Goal: Information Seeking & Learning: Learn about a topic

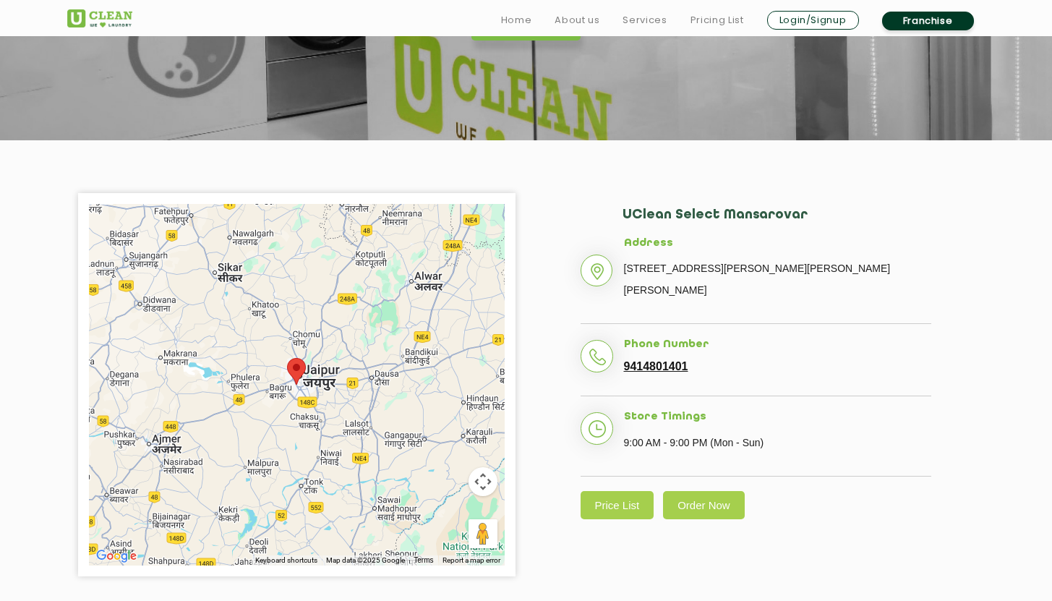
scroll to position [202, 0]
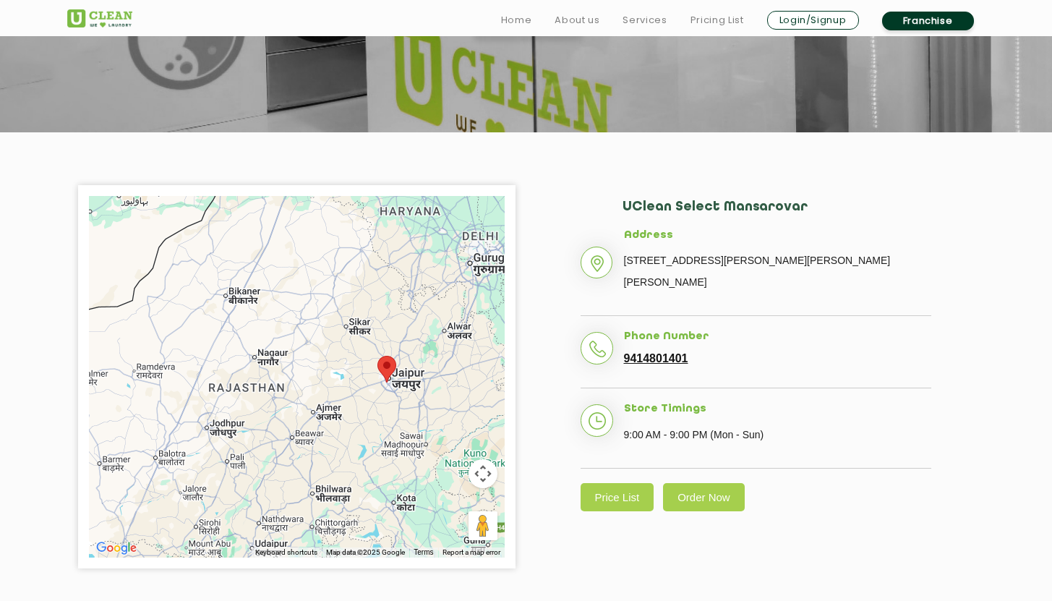
click at [607, 492] on div "UClean Select [PERSON_NAME] Address [STREET_ADDRESS][PERSON_NAME][PERSON_NAME] …" at bounding box center [756, 355] width 438 height 341
click at [608, 483] on link "Price List" at bounding box center [618, 497] width 74 height 28
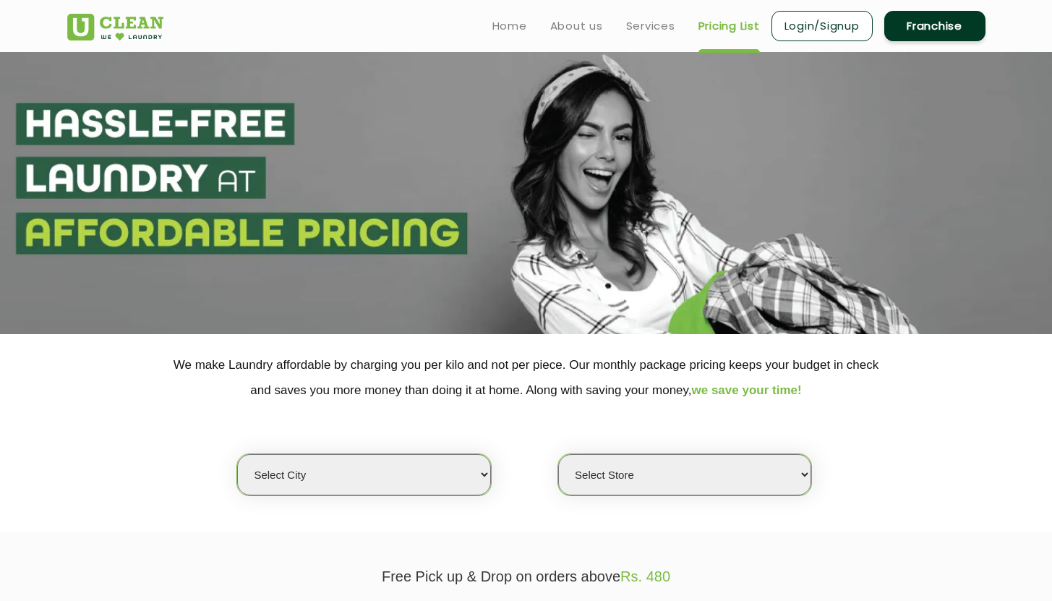
click at [446, 485] on select "Select city [GEOGRAPHIC_DATA] [GEOGRAPHIC_DATA] [GEOGRAPHIC_DATA] [GEOGRAPHIC_D…" at bounding box center [363, 474] width 253 height 41
select select "26"
click at [237, 454] on select "Select city [GEOGRAPHIC_DATA] [GEOGRAPHIC_DATA] [GEOGRAPHIC_DATA] [GEOGRAPHIC_D…" at bounding box center [363, 474] width 253 height 41
select select "0"
click at [640, 462] on select "Select Store [GEOGRAPHIC_DATA][PERSON_NAME] [GEOGRAPHIC_DATA] [PERSON_NAME][GEO…" at bounding box center [684, 474] width 253 height 41
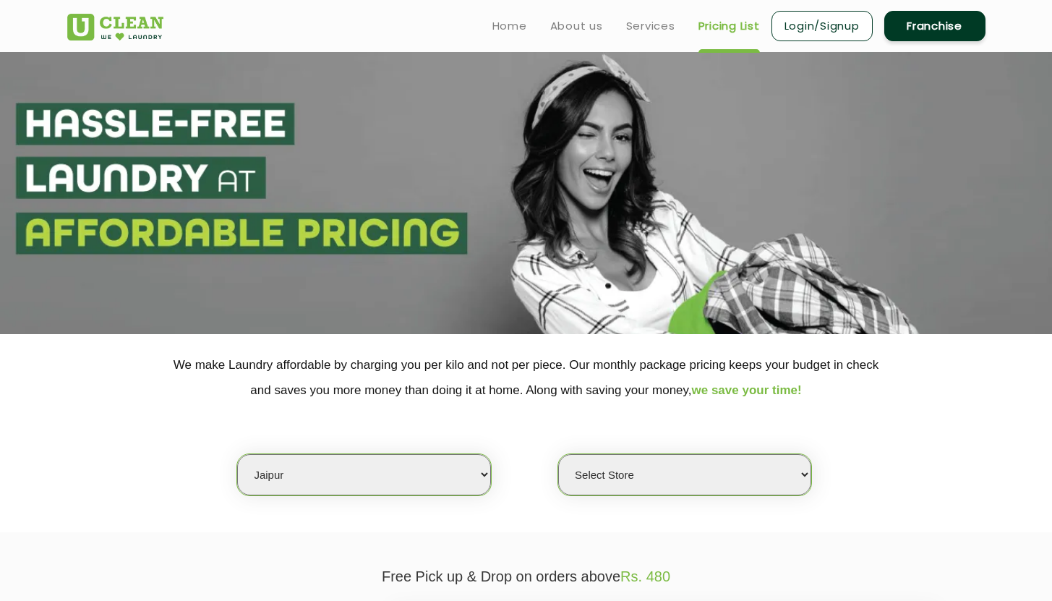
click at [477, 480] on select "Select city [GEOGRAPHIC_DATA] [GEOGRAPHIC_DATA] [GEOGRAPHIC_DATA] [GEOGRAPHIC_D…" at bounding box center [363, 474] width 253 height 41
select select "150"
click at [237, 454] on select "Select city [GEOGRAPHIC_DATA] [GEOGRAPHIC_DATA] [GEOGRAPHIC_DATA] [GEOGRAPHIC_D…" at bounding box center [363, 474] width 253 height 41
click at [590, 477] on select "Select Store UClean Select Mansarovar" at bounding box center [684, 474] width 253 height 41
select select "203"
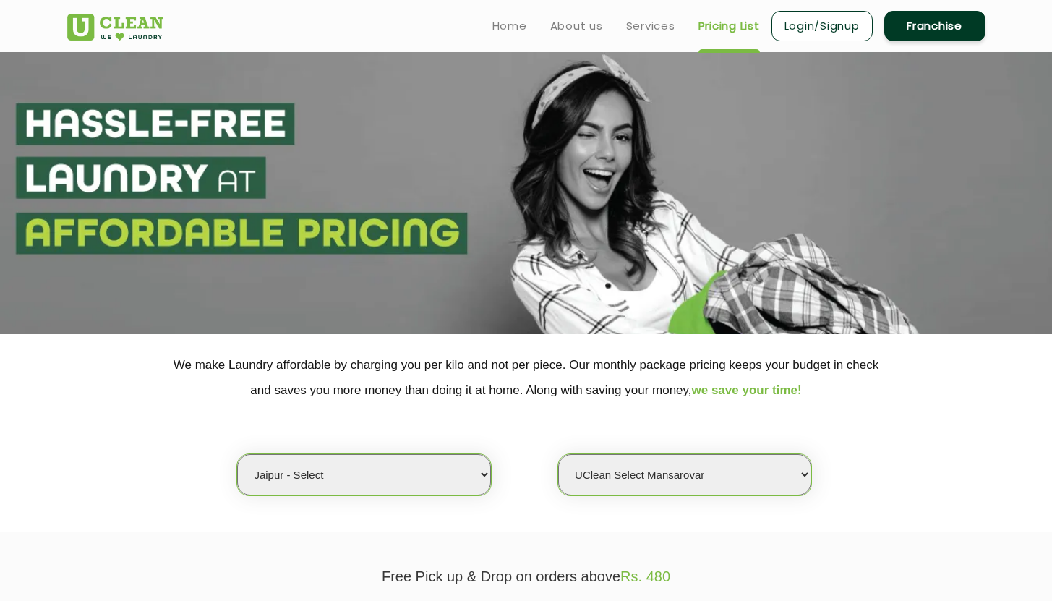
click at [558, 454] on select "Select Store UClean Select Mansarovar" at bounding box center [684, 474] width 253 height 41
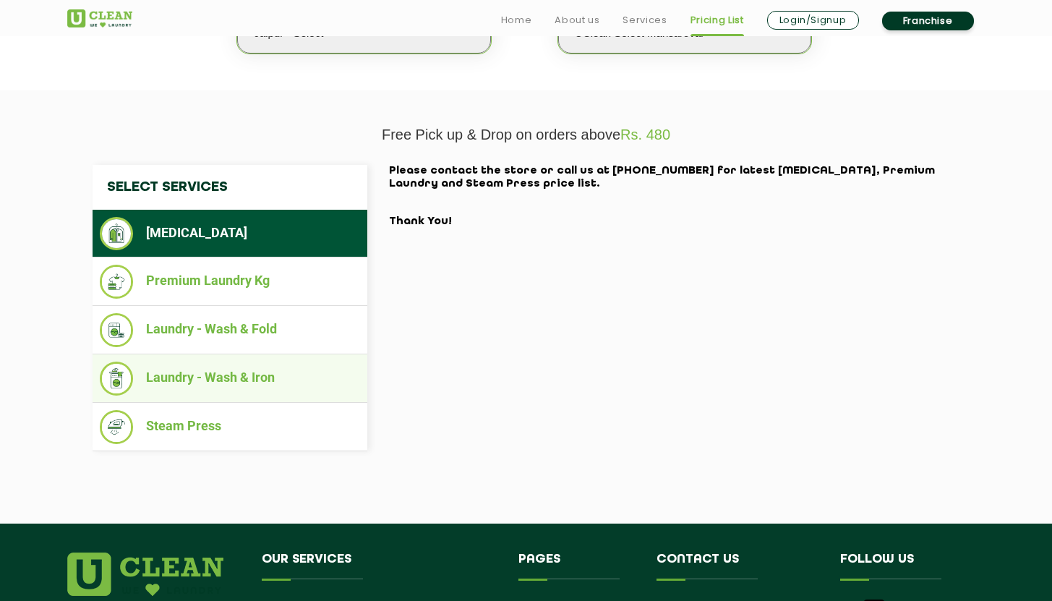
scroll to position [451, 0]
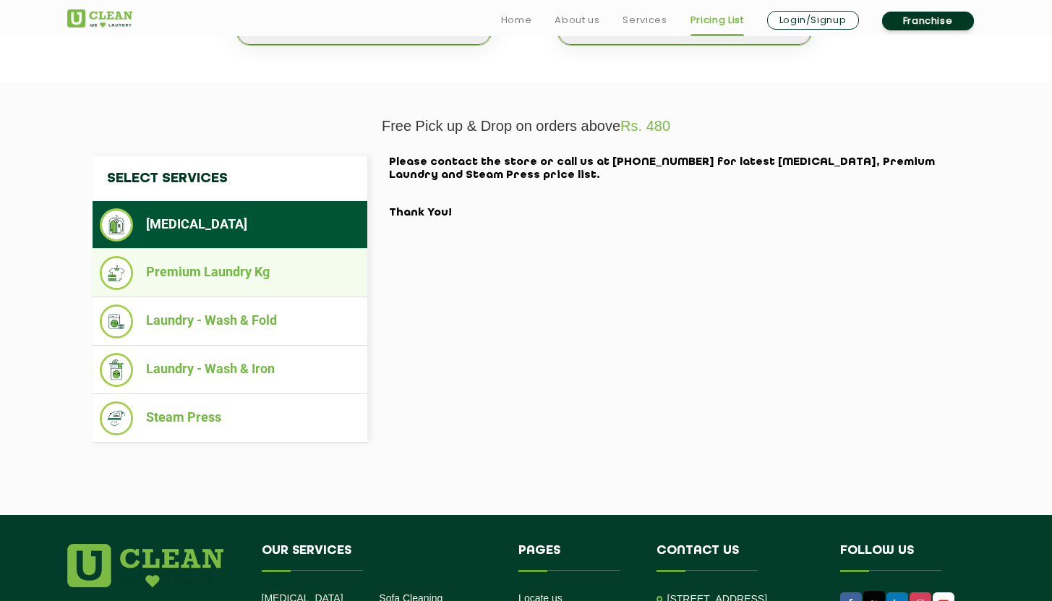
click at [223, 278] on li "Premium Laundry Kg" at bounding box center [230, 273] width 260 height 34
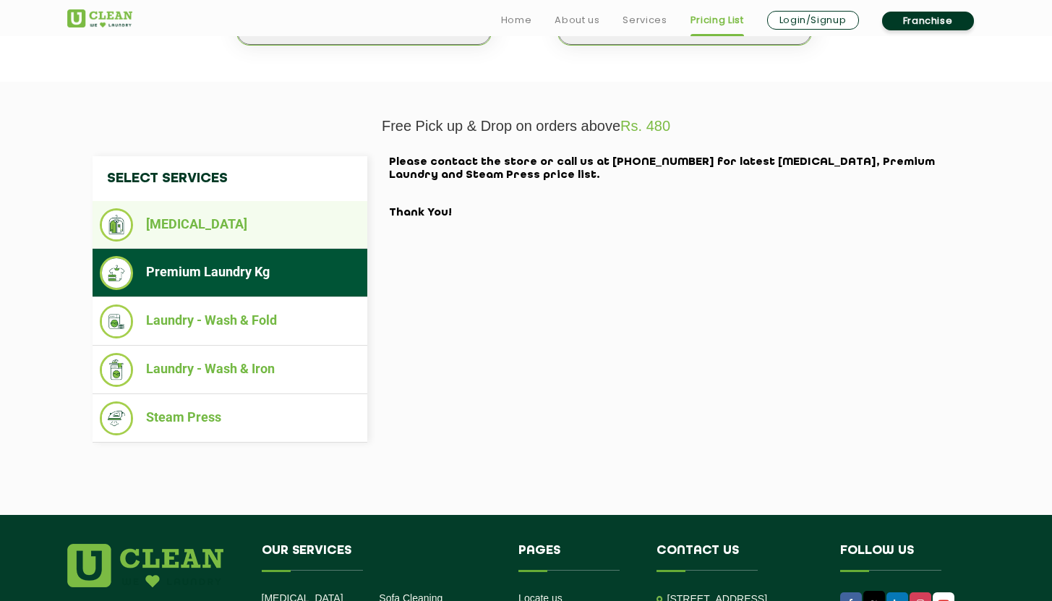
click at [221, 236] on li "[MEDICAL_DATA]" at bounding box center [230, 224] width 260 height 33
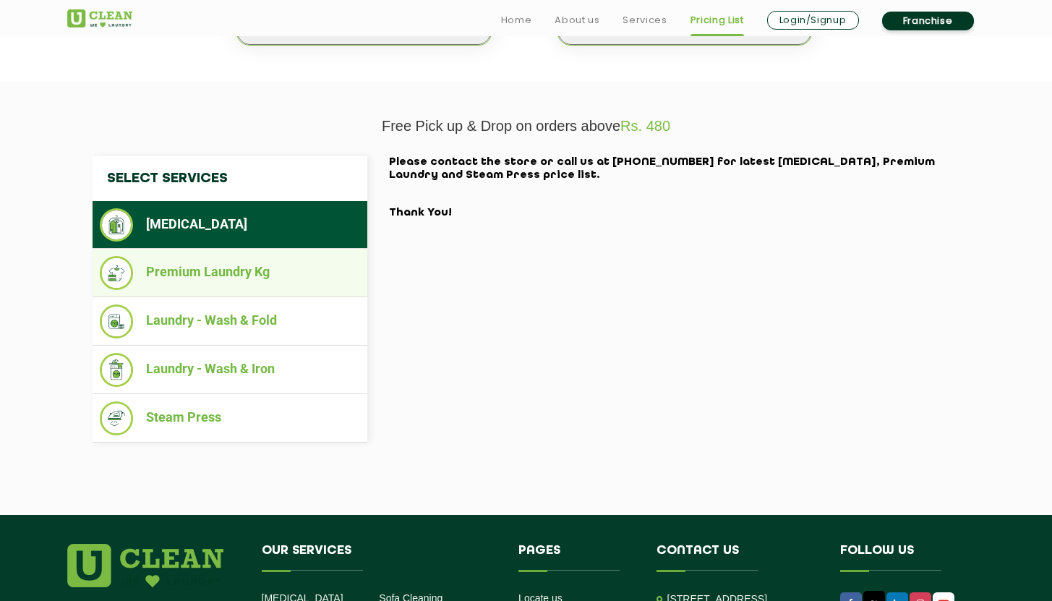
click at [208, 271] on li "Premium Laundry Kg" at bounding box center [230, 273] width 260 height 34
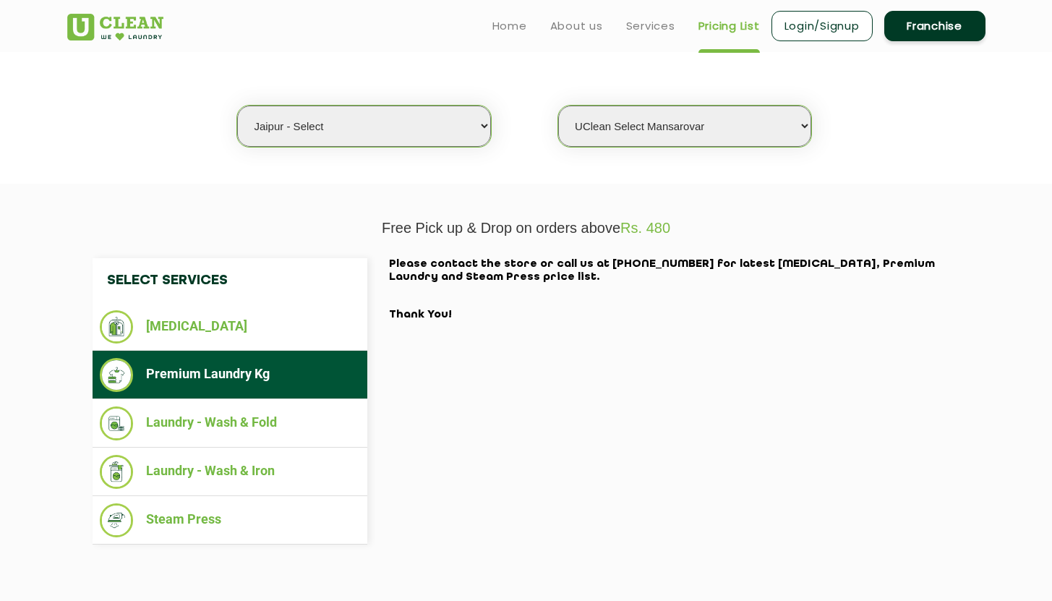
scroll to position [347, 0]
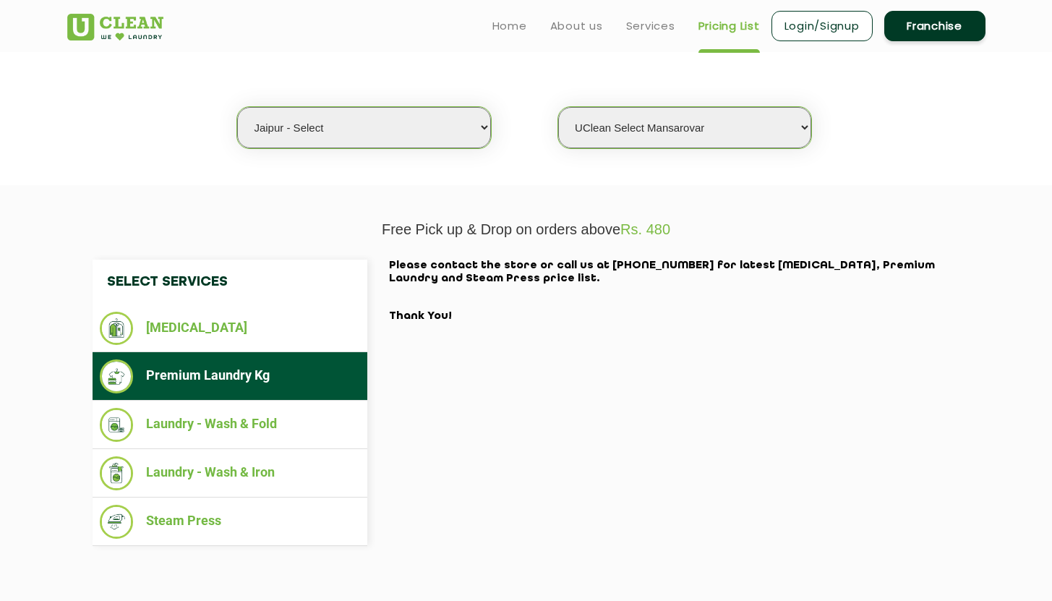
click at [422, 136] on select "Select city [GEOGRAPHIC_DATA] [GEOGRAPHIC_DATA] [GEOGRAPHIC_DATA] [GEOGRAPHIC_D…" at bounding box center [363, 127] width 253 height 41
click at [237, 107] on select "Select city [GEOGRAPHIC_DATA] [GEOGRAPHIC_DATA] [GEOGRAPHIC_DATA] [GEOGRAPHIC_D…" at bounding box center [363, 127] width 253 height 41
click at [406, 120] on select "Select city [GEOGRAPHIC_DATA] [GEOGRAPHIC_DATA] [GEOGRAPHIC_DATA] [GEOGRAPHIC_D…" at bounding box center [363, 127] width 253 height 41
select select "26"
click at [237, 107] on select "Select city [GEOGRAPHIC_DATA] [GEOGRAPHIC_DATA] [GEOGRAPHIC_DATA] [GEOGRAPHIC_D…" at bounding box center [363, 127] width 253 height 41
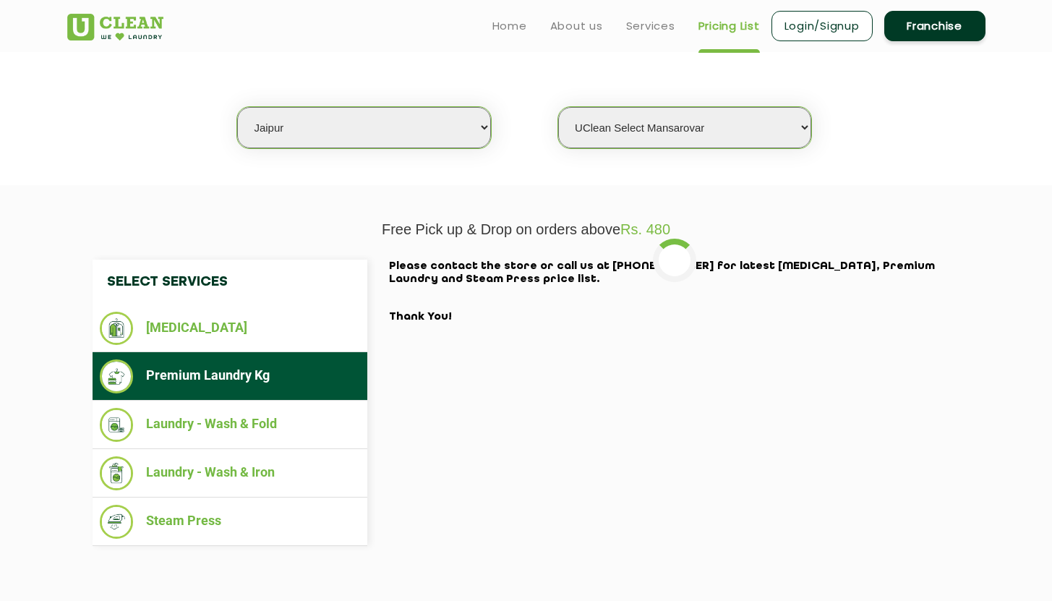
click at [568, 126] on select "Select Store UClean Select Mansarovar" at bounding box center [684, 127] width 253 height 41
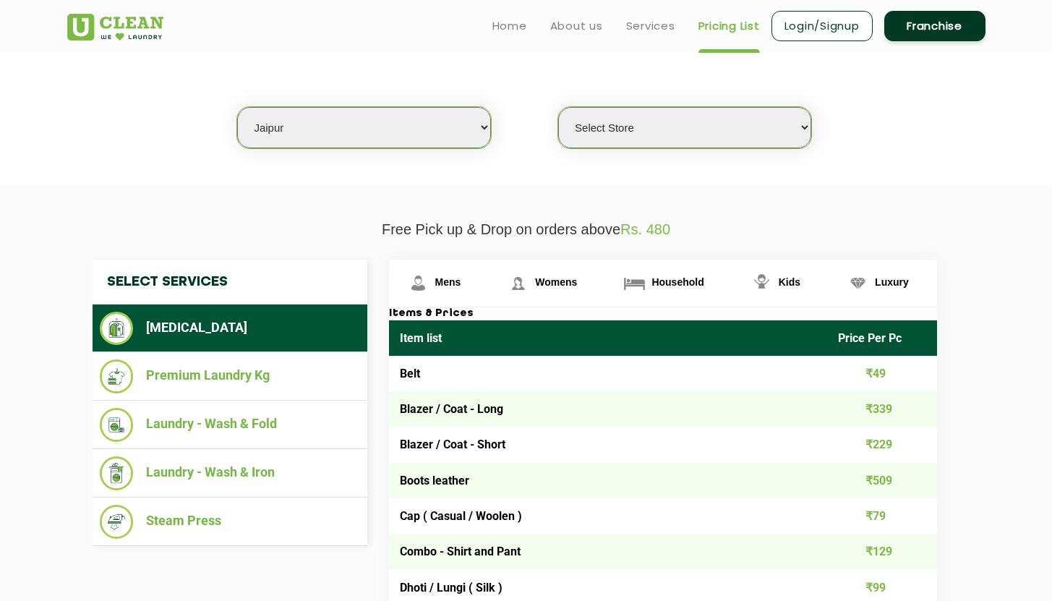
select select "214"
click at [558, 107] on select "Select Store [GEOGRAPHIC_DATA][PERSON_NAME] [GEOGRAPHIC_DATA] [PERSON_NAME][GEO…" at bounding box center [684, 127] width 253 height 41
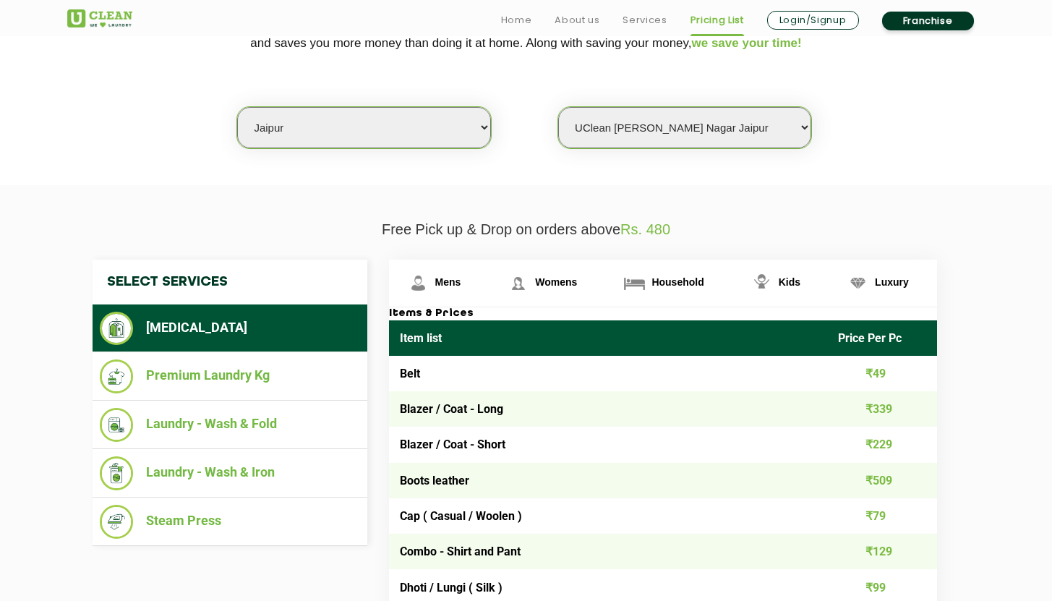
scroll to position [391, 0]
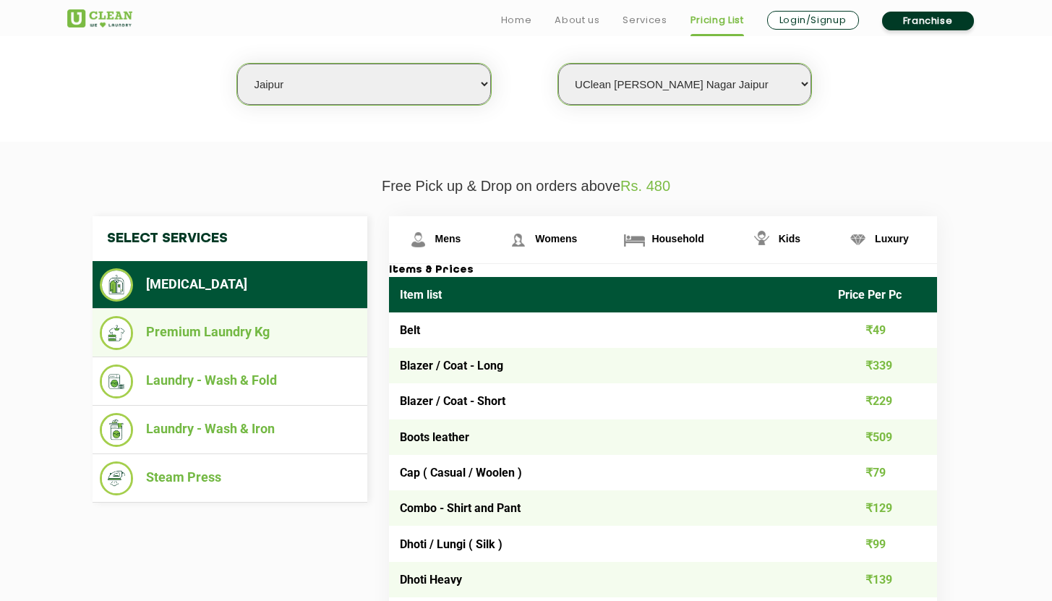
click at [289, 329] on li "Premium Laundry Kg" at bounding box center [230, 333] width 260 height 34
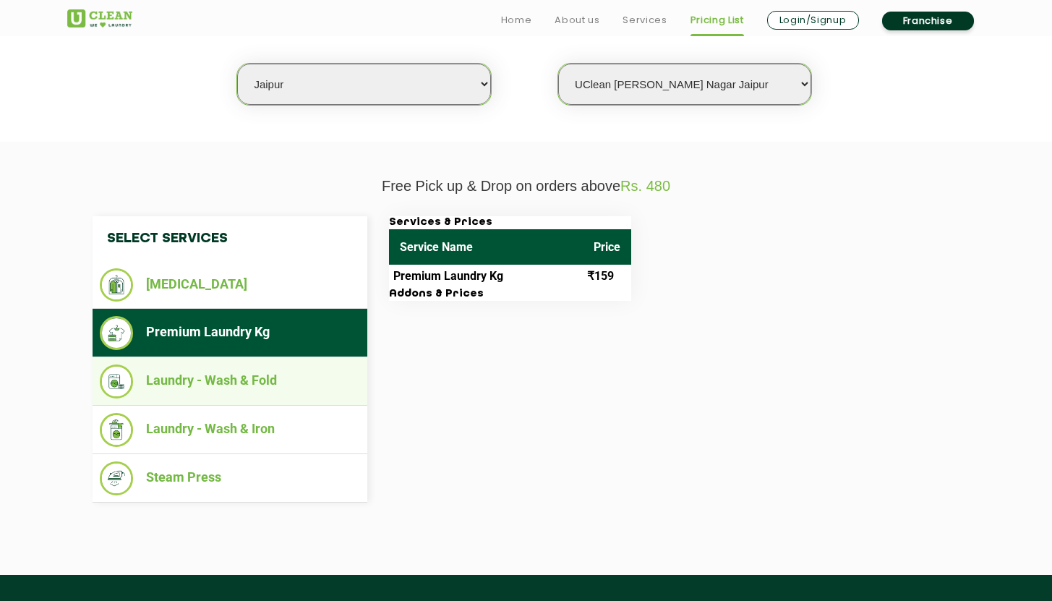
click at [261, 391] on li "Laundry - Wash & Fold" at bounding box center [230, 382] width 260 height 34
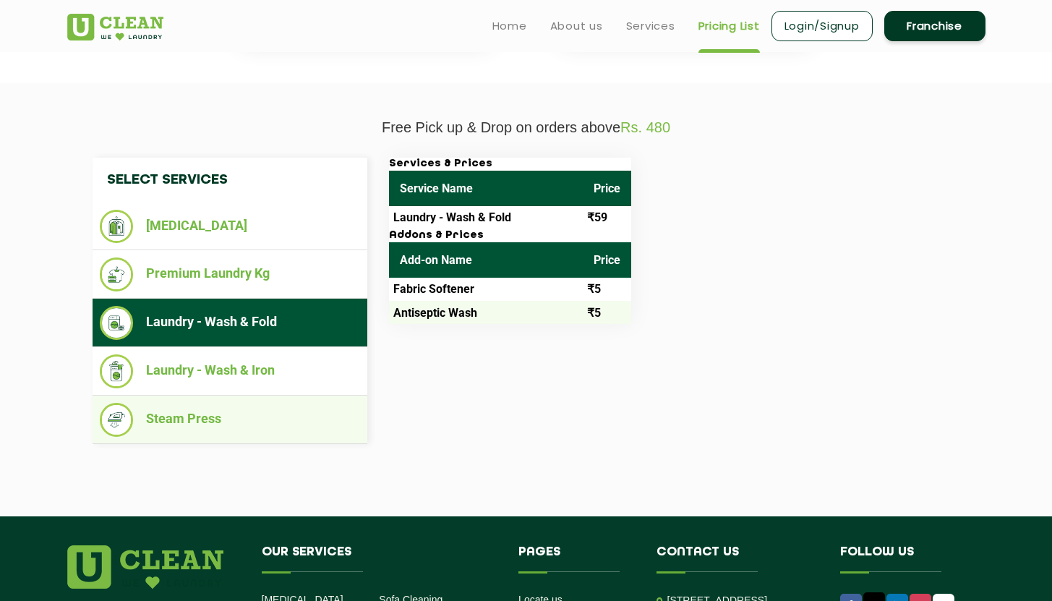
scroll to position [0, 0]
